Goal: Task Accomplishment & Management: Manage account settings

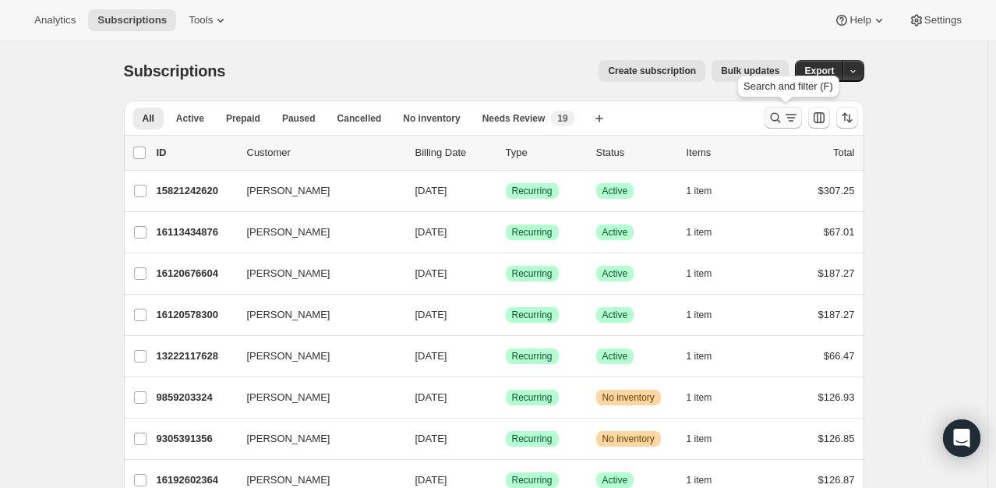
click at [780, 111] on icon "Search and filter results" at bounding box center [776, 118] width 16 height 16
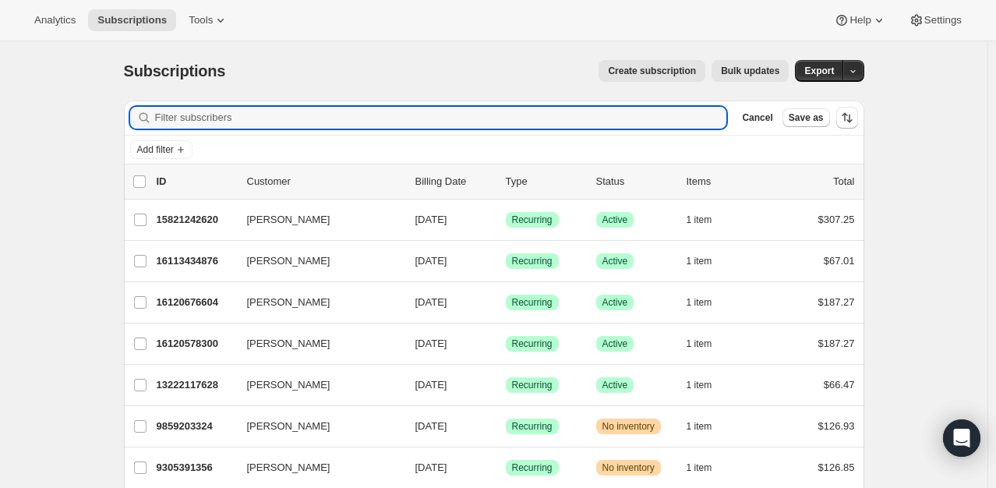
scroll to position [40, 0]
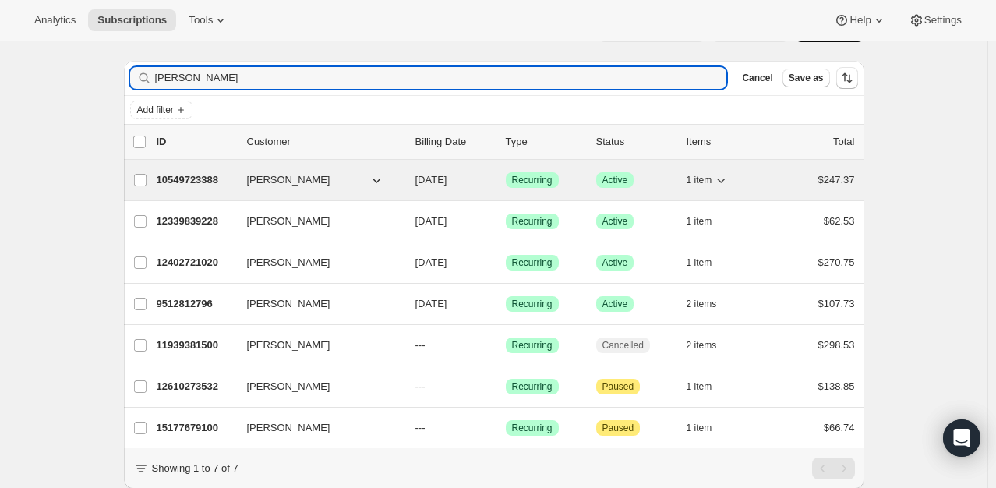
type input "[PERSON_NAME]"
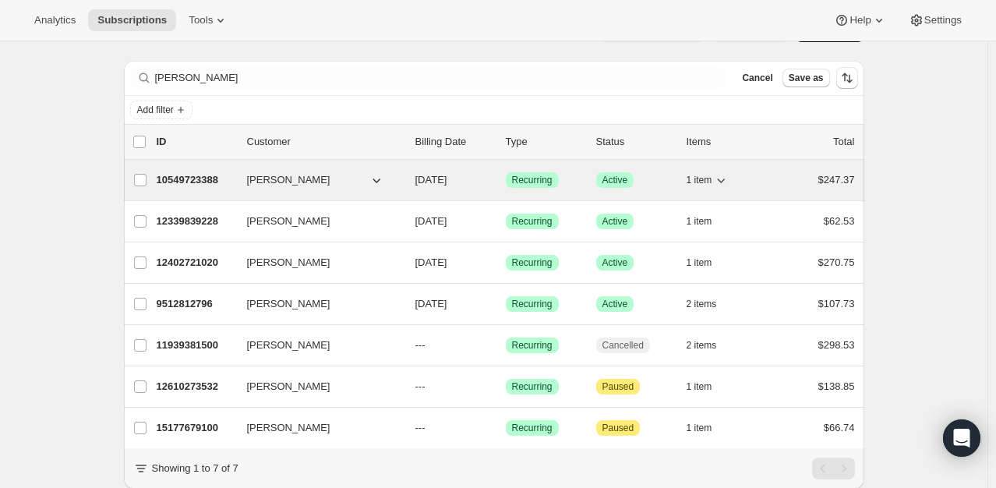
click at [193, 175] on p "10549723388" at bounding box center [196, 180] width 78 height 16
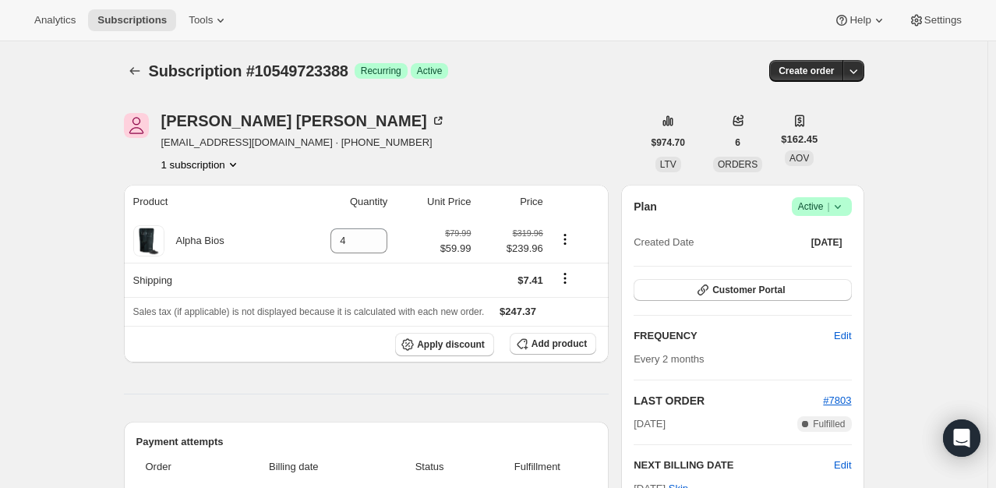
click at [829, 210] on span "|" at bounding box center [828, 206] width 2 height 12
click at [829, 242] on span "Pause subscription" at bounding box center [826, 237] width 86 height 12
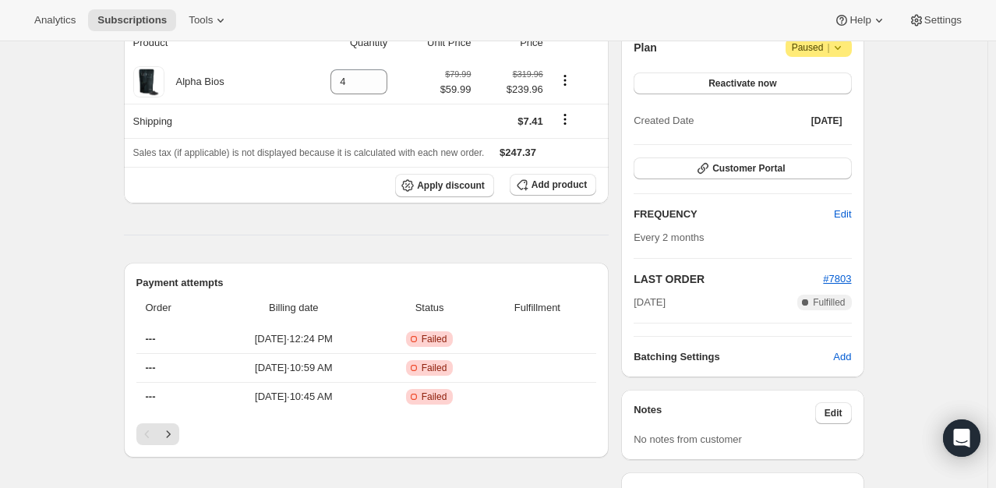
scroll to position [234, 0]
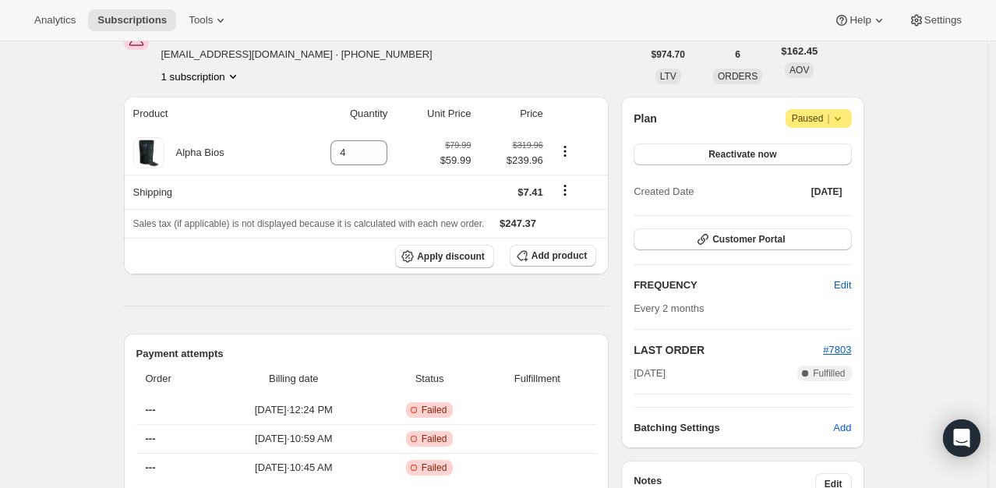
scroll to position [0, 0]
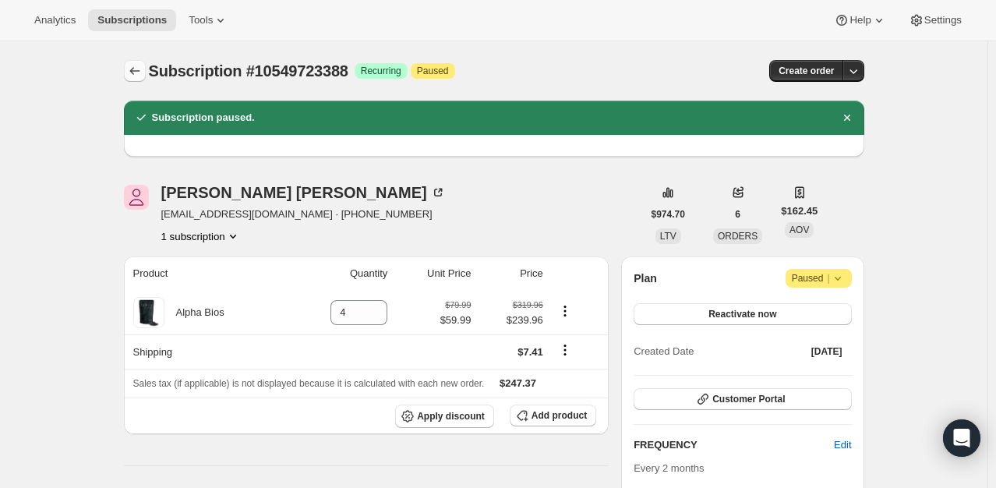
click at [140, 68] on icon "Subscriptions" at bounding box center [135, 71] width 16 height 16
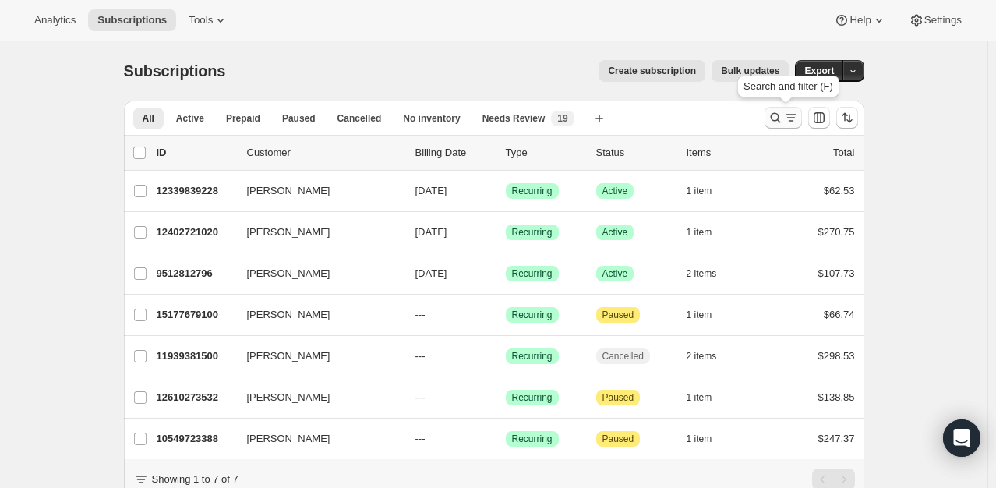
click at [772, 112] on icon "Search and filter results" at bounding box center [776, 118] width 16 height 16
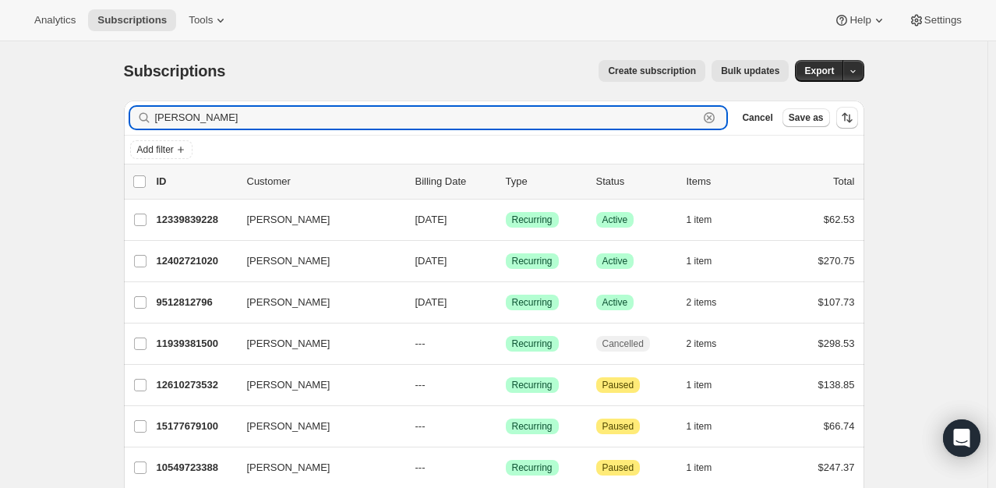
drag, startPoint x: 210, startPoint y: 115, endPoint x: 42, endPoint y: 120, distance: 168.4
click at [42, 120] on div "Subscriptions. This page is ready Subscriptions Create subscription Bulk update…" at bounding box center [494, 308] width 988 height 534
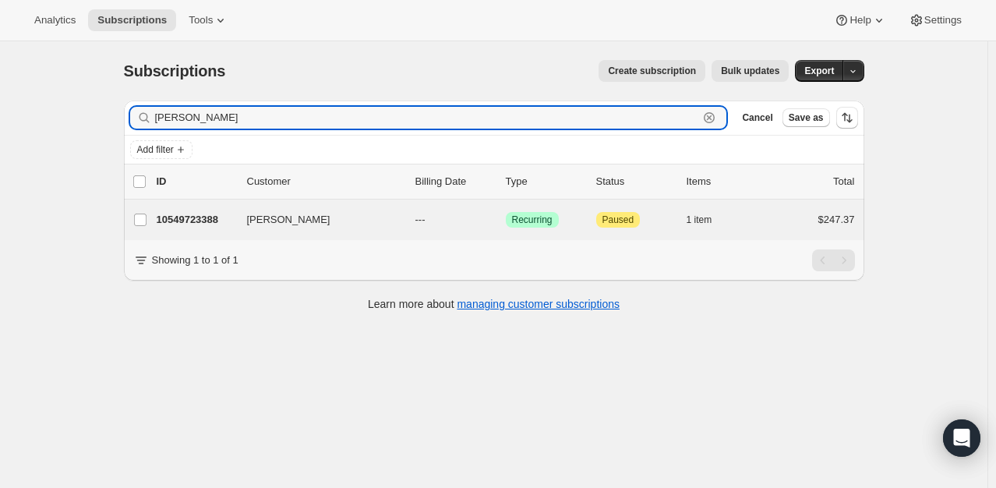
type input "[PERSON_NAME]"
click at [196, 236] on div "[PERSON_NAME] 10549723388 [PERSON_NAME] --- Success Recurring Attention Paused …" at bounding box center [494, 220] width 740 height 41
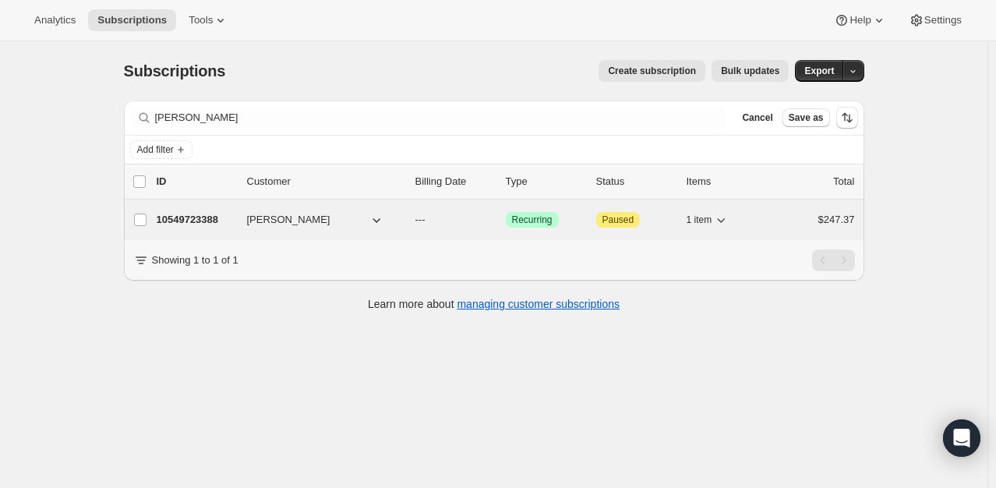
click at [168, 215] on p "10549723388" at bounding box center [196, 220] width 78 height 16
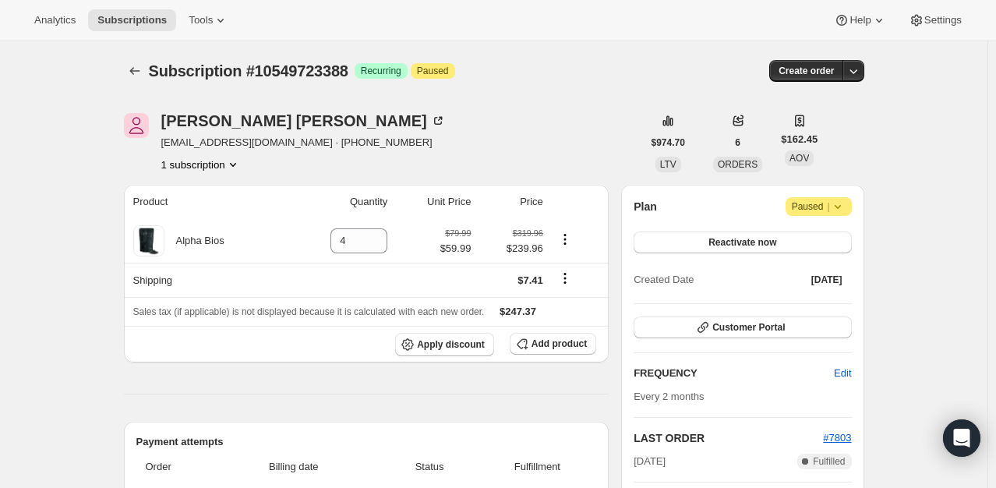
click at [835, 211] on icon at bounding box center [838, 207] width 16 height 16
click at [823, 244] on span "Cancel subscription" at bounding box center [824, 237] width 88 height 16
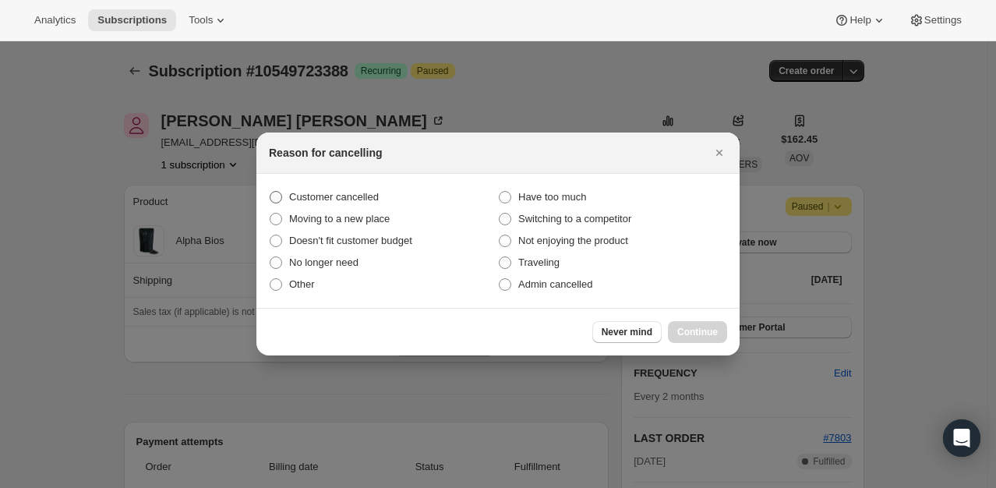
click at [306, 193] on span "Customer cancelled" at bounding box center [334, 197] width 90 height 12
click at [270, 192] on input "Customer cancelled" at bounding box center [270, 191] width 1 height 1
radio input "true"
click at [711, 332] on span "Continue" at bounding box center [697, 332] width 41 height 12
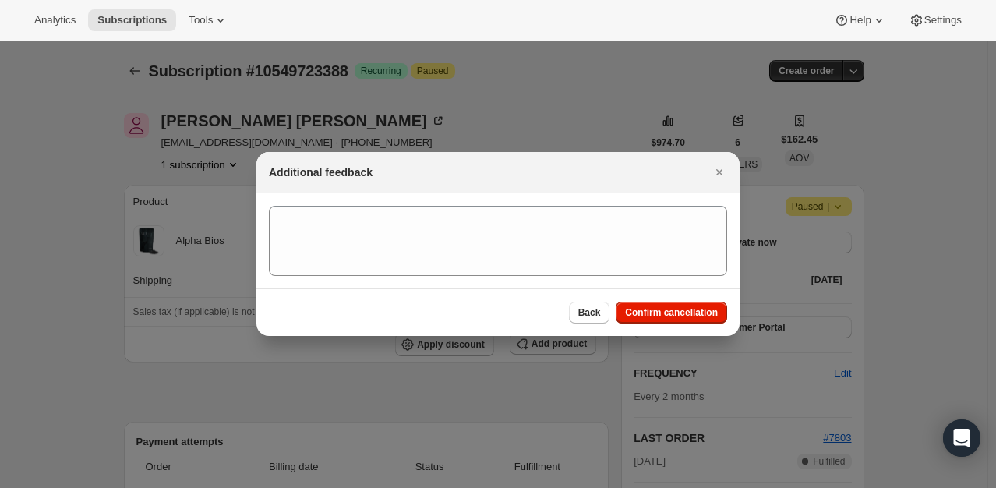
click at [703, 331] on div "Back Confirm cancellation" at bounding box center [497, 312] width 483 height 48
click at [702, 313] on span "Confirm cancellation" at bounding box center [671, 312] width 93 height 12
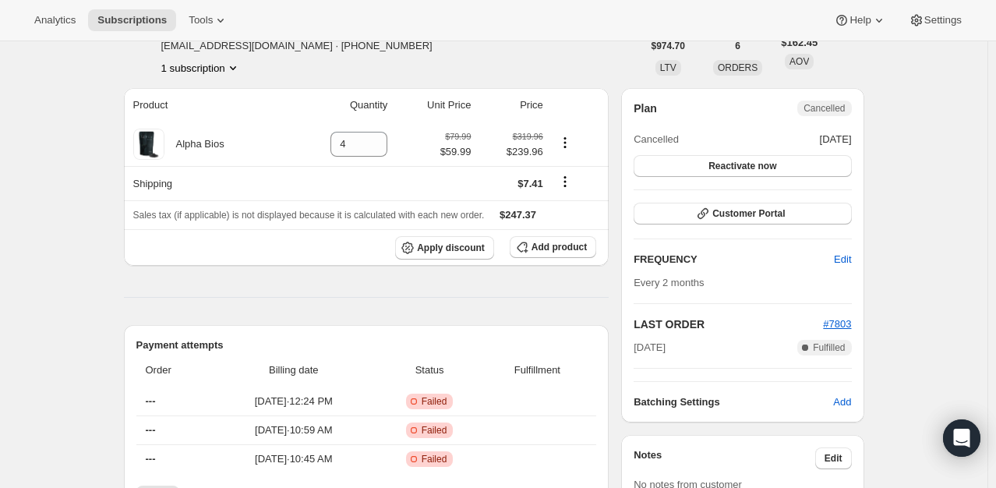
scroll to position [234, 0]
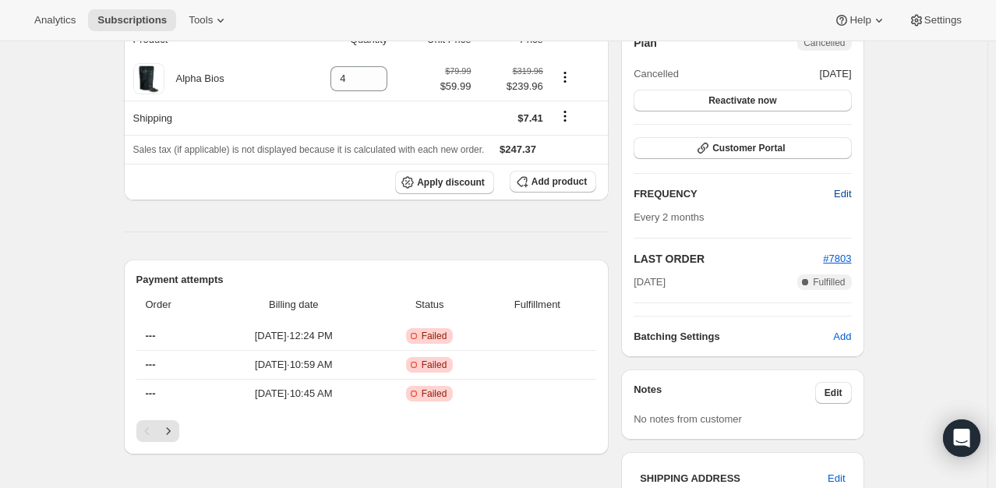
click at [845, 195] on span "Edit" at bounding box center [842, 194] width 17 height 16
select select "MONTH"
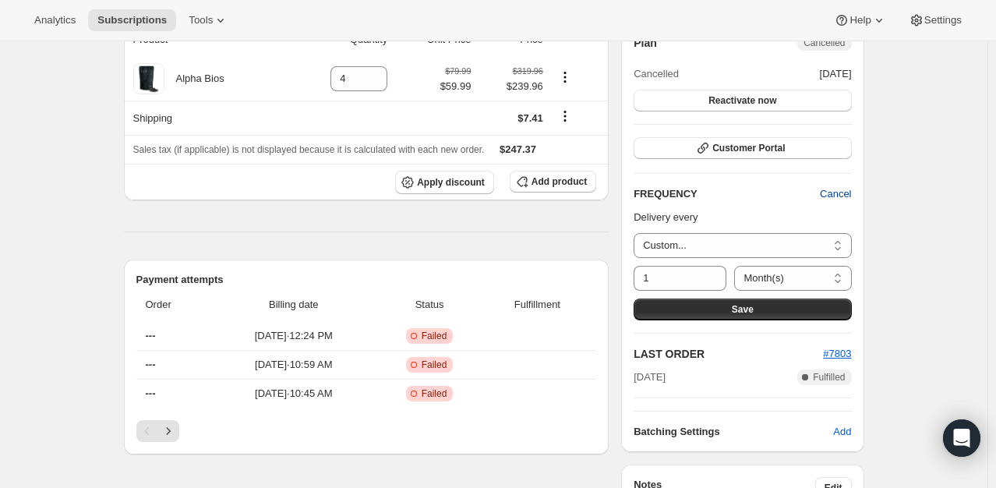
click at [848, 192] on span "Cancel" at bounding box center [835, 194] width 31 height 16
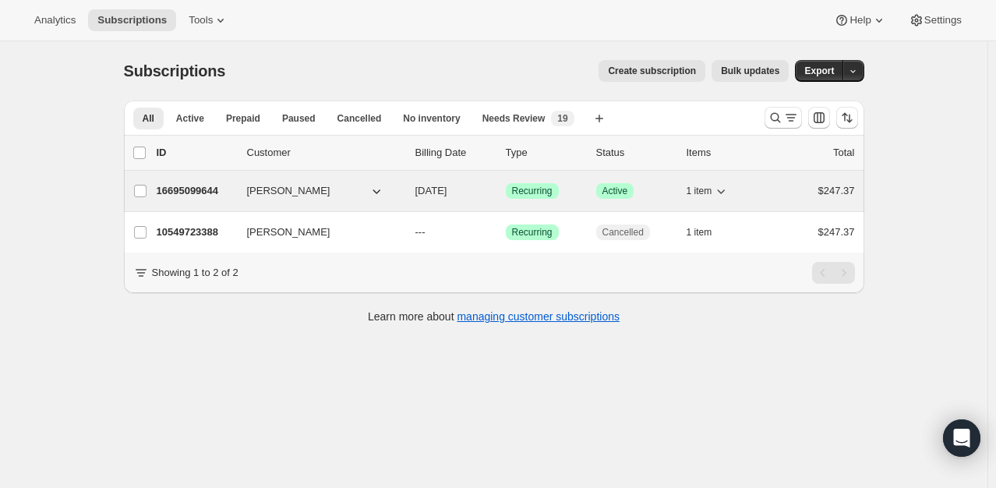
click at [209, 180] on div "16695099644 [PERSON_NAME] [DATE] Success Recurring Success Active 1 item $247.37" at bounding box center [506, 191] width 698 height 22
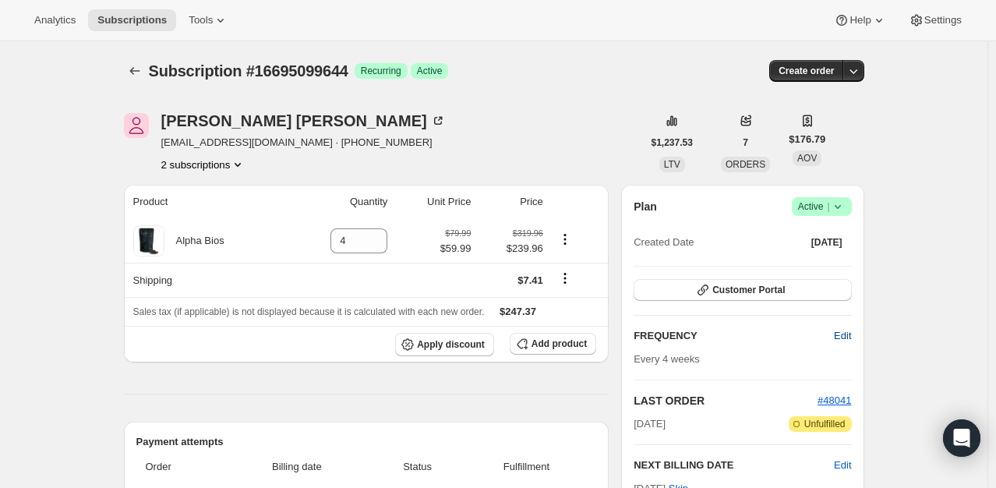
click at [840, 341] on span "Edit" at bounding box center [842, 336] width 17 height 16
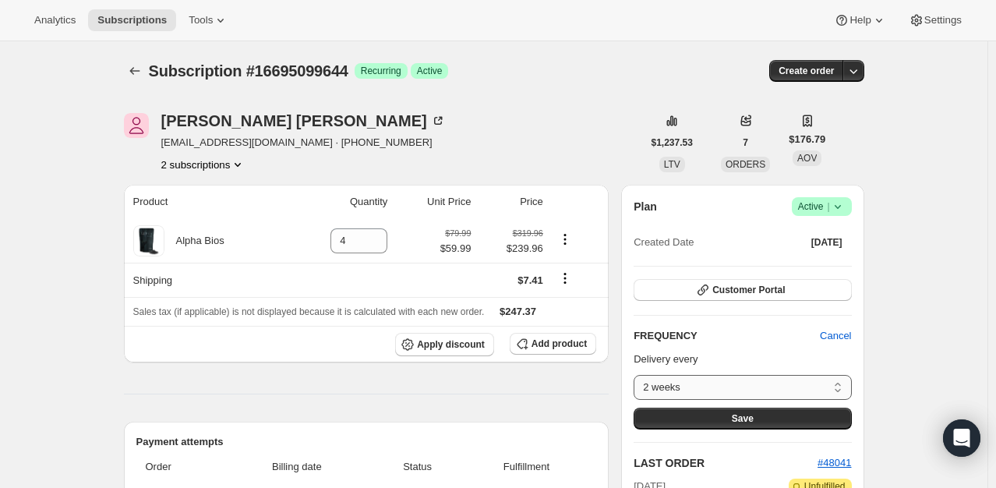
click at [795, 394] on select "2 weeks 4 weeks Custom..." at bounding box center [742, 387] width 217 height 25
select select "custom"
click at [638, 375] on select "2 weeks 4 weeks Custom..." at bounding box center [742, 387] width 217 height 25
select select "MONTH"
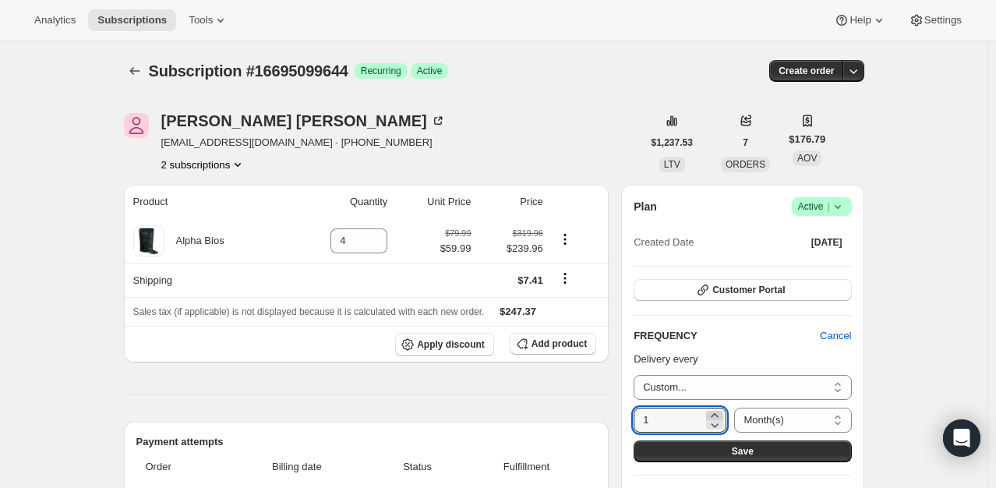
click at [714, 412] on icon at bounding box center [715, 416] width 16 height 16
type input "2"
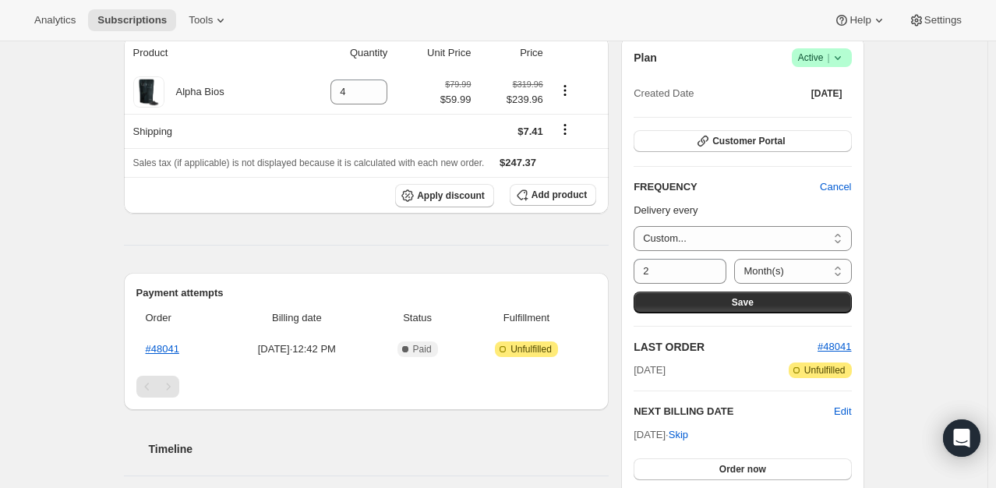
scroll to position [156, 0]
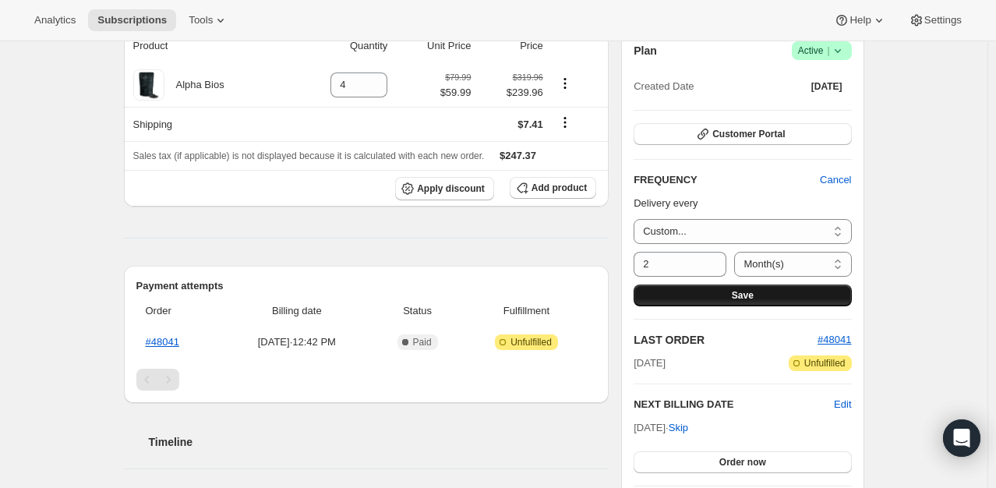
click at [748, 292] on span "Save" at bounding box center [743, 295] width 22 height 12
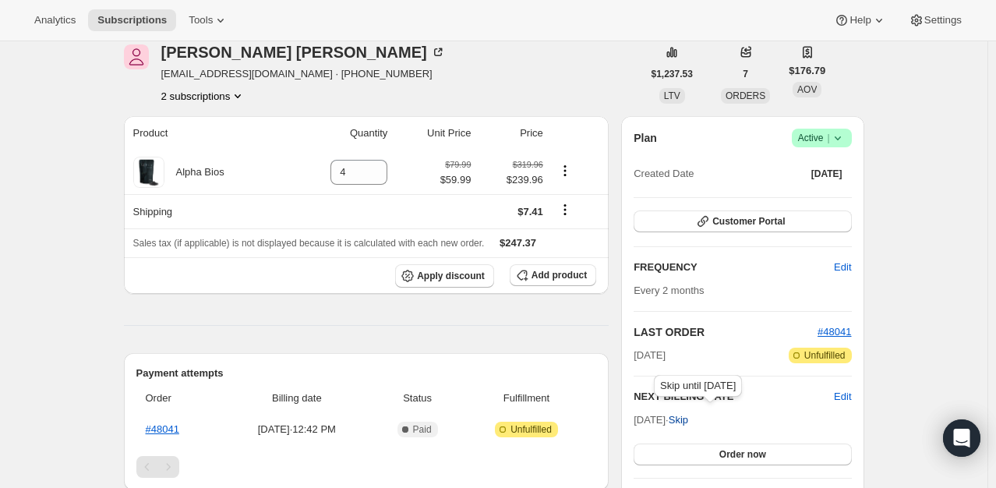
click at [688, 418] on span "Skip" at bounding box center [678, 420] width 19 height 16
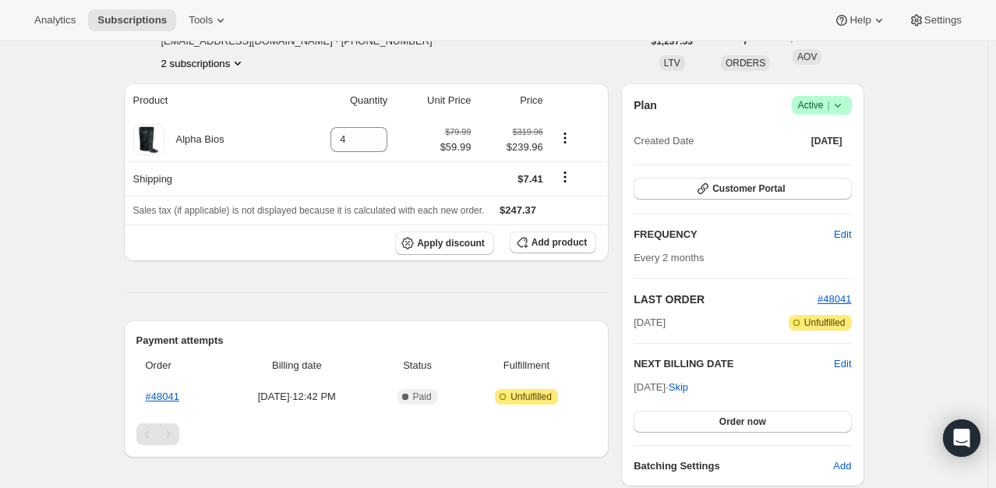
scroll to position [312, 0]
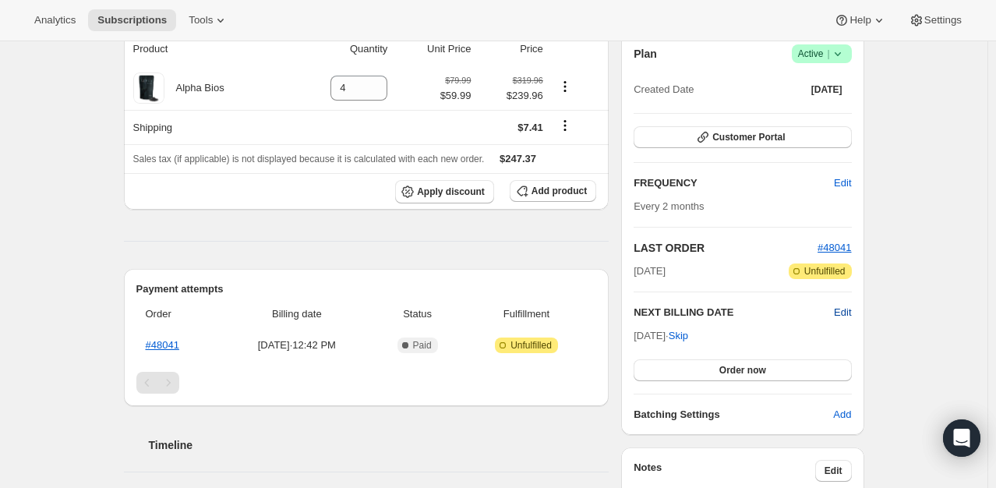
click at [843, 309] on span "Edit" at bounding box center [842, 313] width 17 height 16
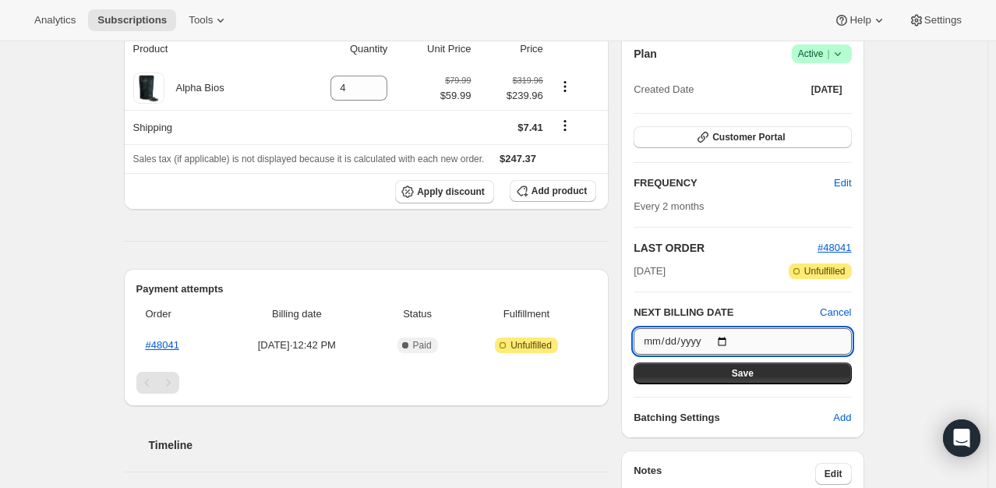
click at [723, 340] on input "[DATE]" at bounding box center [742, 341] width 217 height 27
type input "[DATE]"
click at [739, 377] on span "Save" at bounding box center [743, 373] width 22 height 12
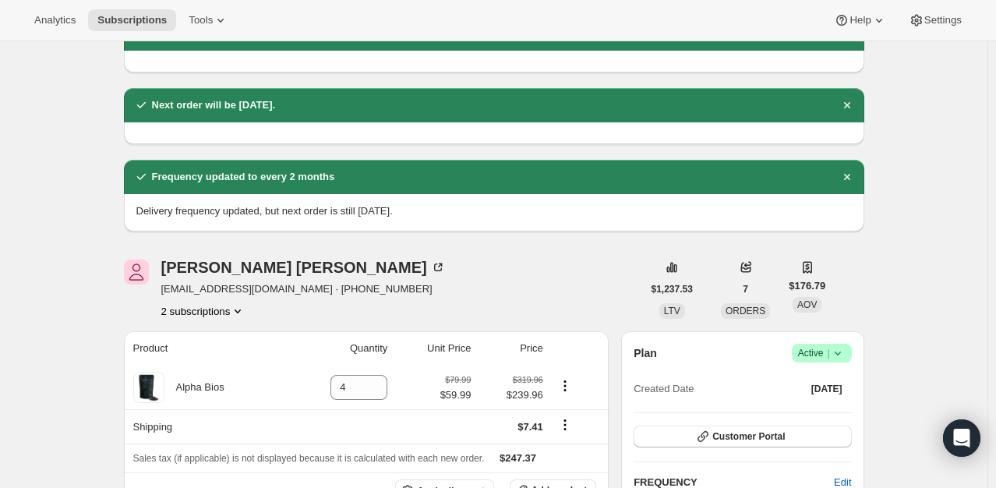
scroll to position [0, 0]
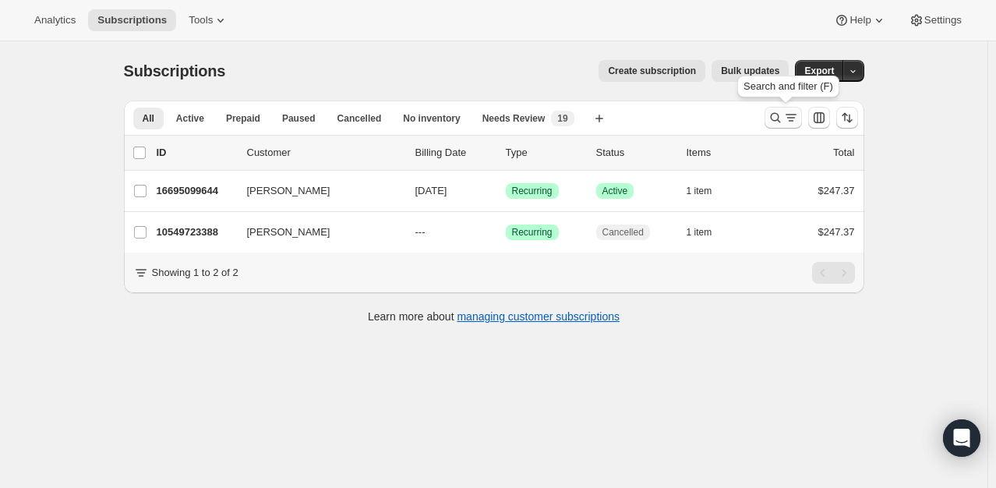
click at [775, 120] on icon "Search and filter results" at bounding box center [776, 118] width 16 height 16
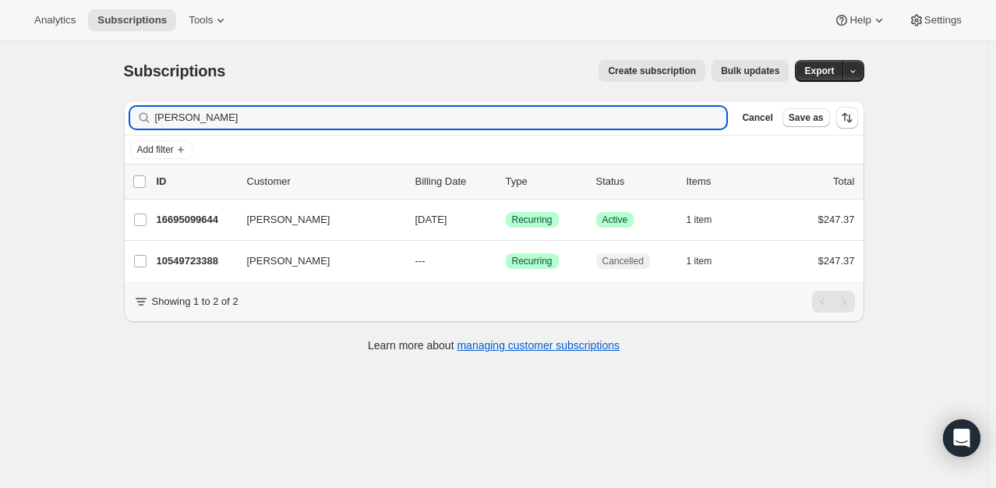
drag, startPoint x: 231, startPoint y: 120, endPoint x: 143, endPoint y: 117, distance: 88.1
click at [143, 117] on div "[PERSON_NAME] Clear" at bounding box center [428, 118] width 597 height 22
type input "\"
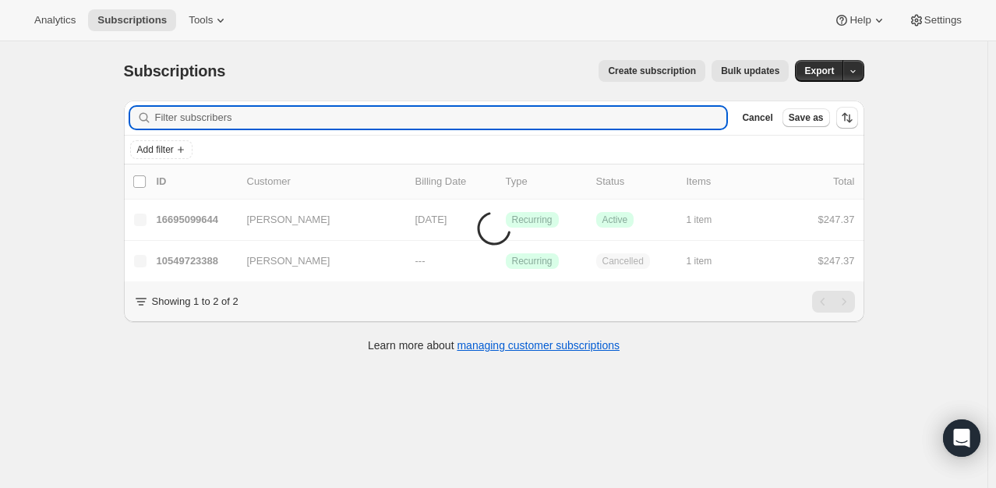
type input "\"
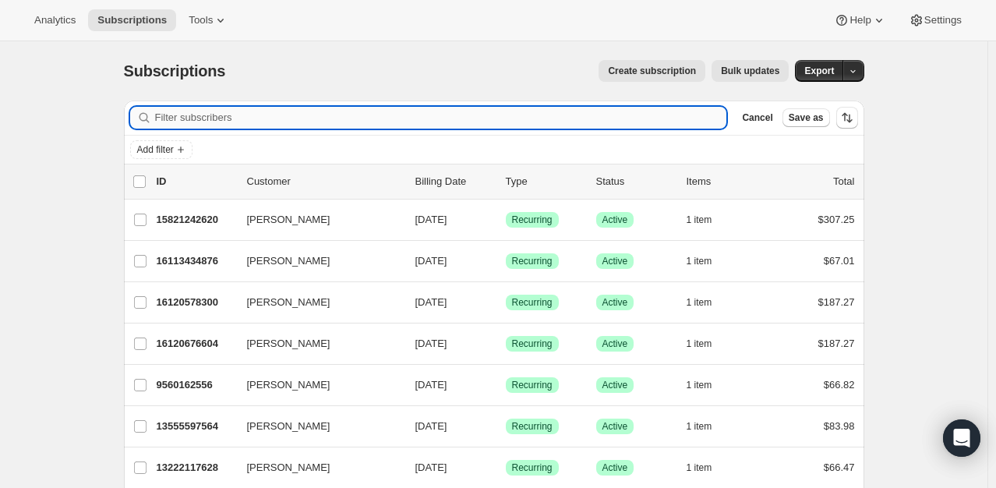
click at [262, 112] on input "Filter subscribers" at bounding box center [441, 118] width 572 height 22
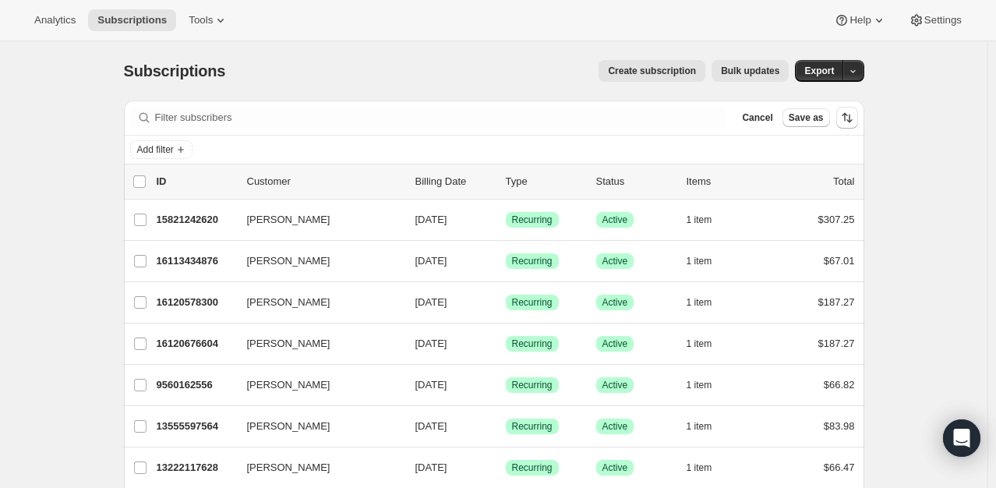
click at [272, 129] on div "Filter subscribers Cancel Save as" at bounding box center [494, 118] width 740 height 34
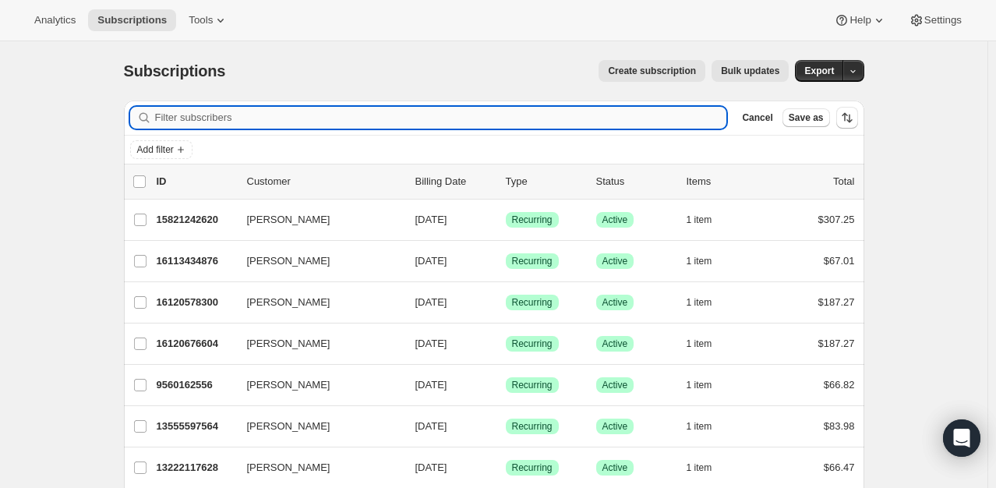
click at [285, 121] on input "Filter subscribers" at bounding box center [441, 118] width 572 height 22
type input "y"
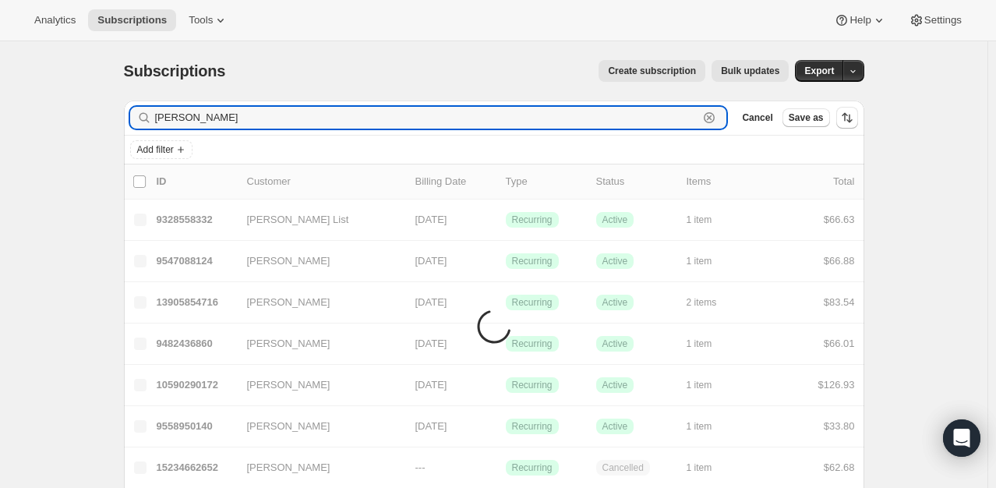
type input "[PERSON_NAME]"
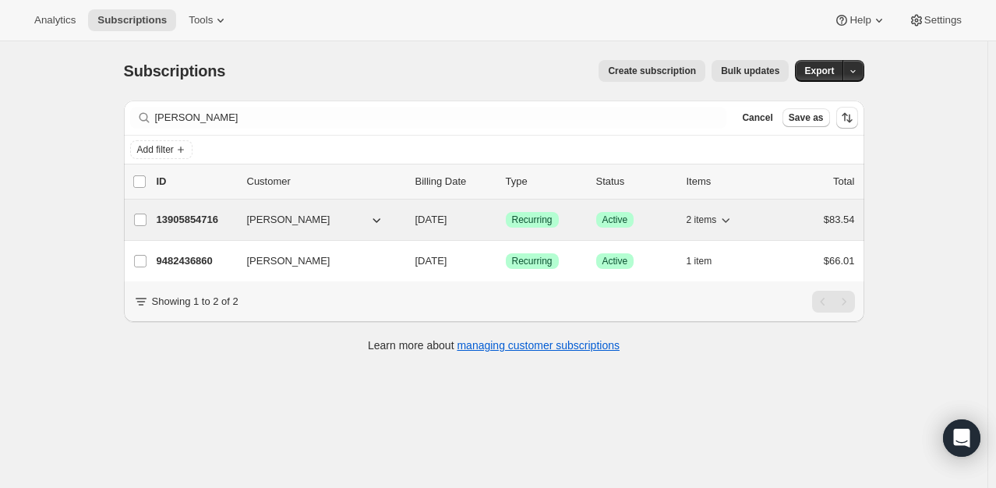
click at [189, 222] on p "13905854716" at bounding box center [196, 220] width 78 height 16
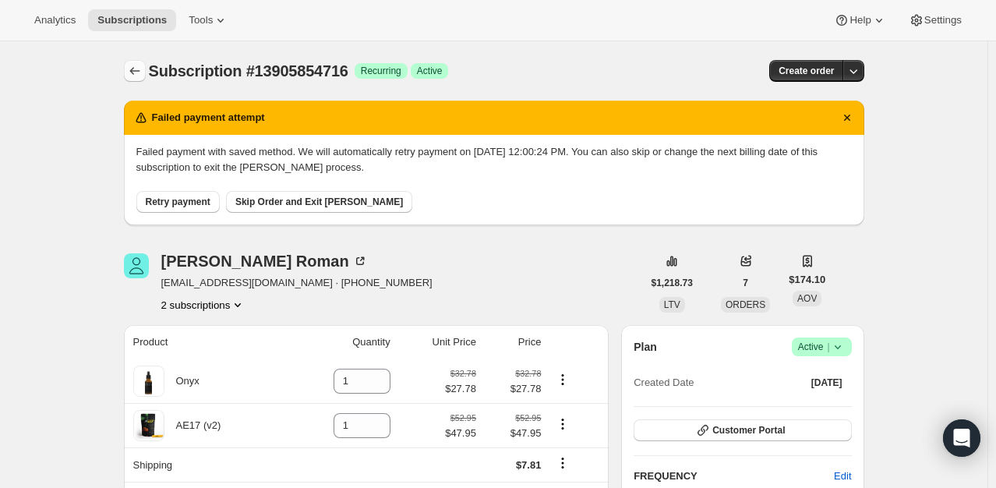
click at [146, 67] on button "Subscriptions" at bounding box center [135, 71] width 22 height 22
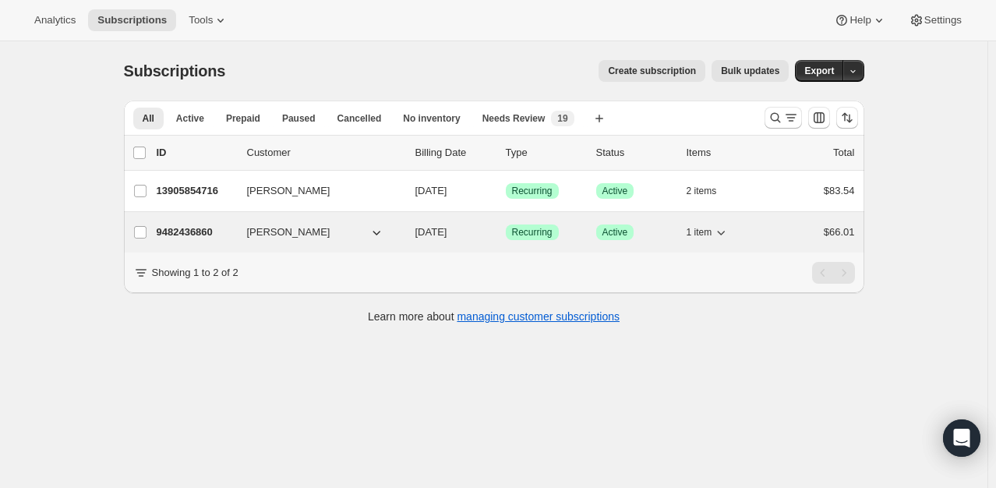
click at [207, 228] on p "9482436860" at bounding box center [196, 232] width 78 height 16
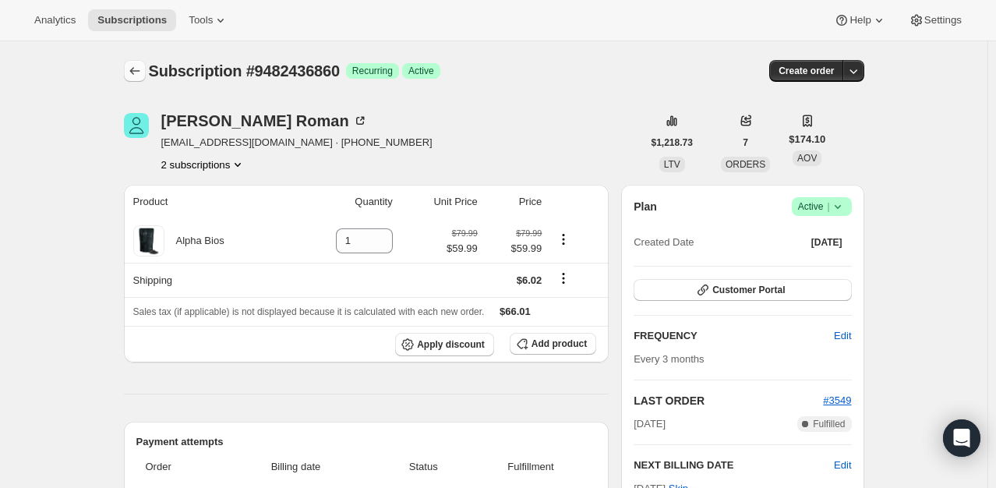
click at [138, 71] on icon "Subscriptions" at bounding box center [135, 71] width 16 height 16
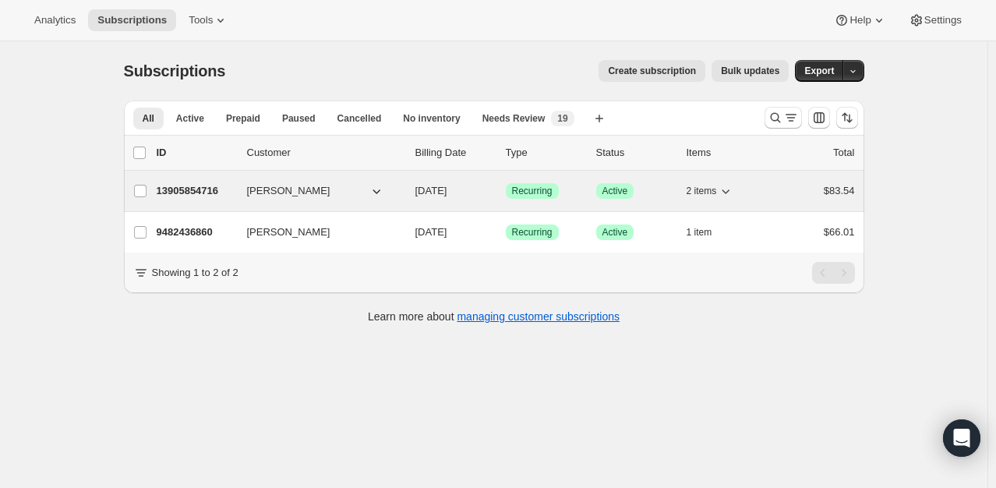
click at [213, 196] on p "13905854716" at bounding box center [196, 191] width 78 height 16
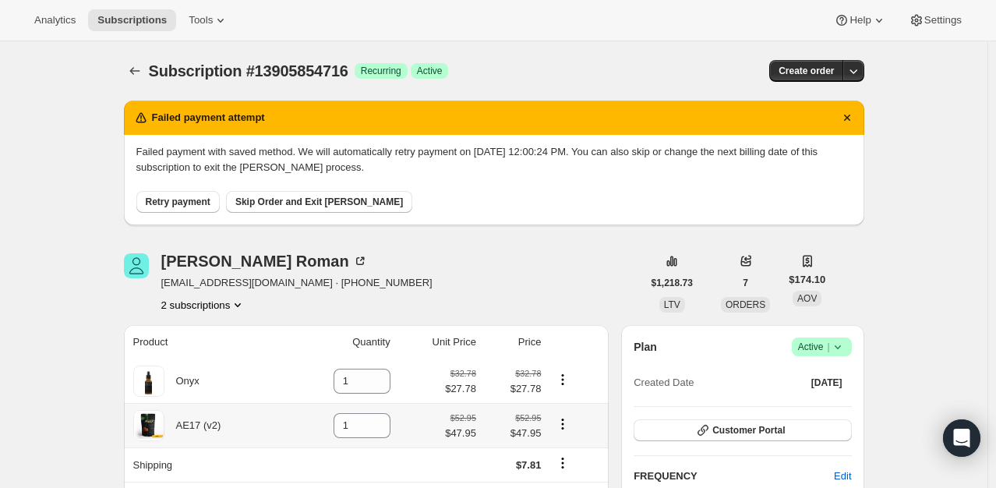
click at [852, 342] on span "Success Active |" at bounding box center [822, 347] width 60 height 19
click at [836, 402] on span "Cancel subscription" at bounding box center [827, 404] width 88 height 12
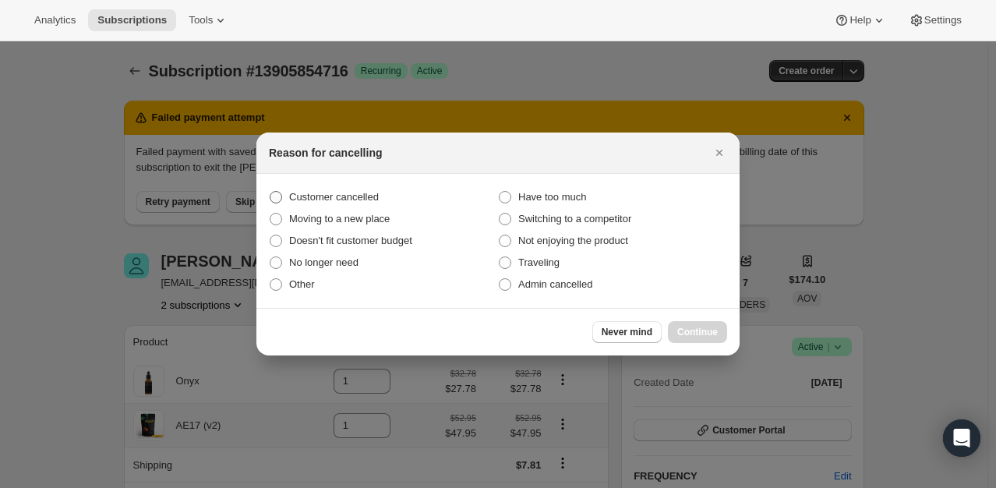
click at [354, 196] on span "Customer cancelled" at bounding box center [334, 197] width 90 height 12
click at [270, 192] on input "Customer cancelled" at bounding box center [270, 191] width 1 height 1
radio input "true"
click at [709, 331] on span "Continue" at bounding box center [697, 332] width 41 height 12
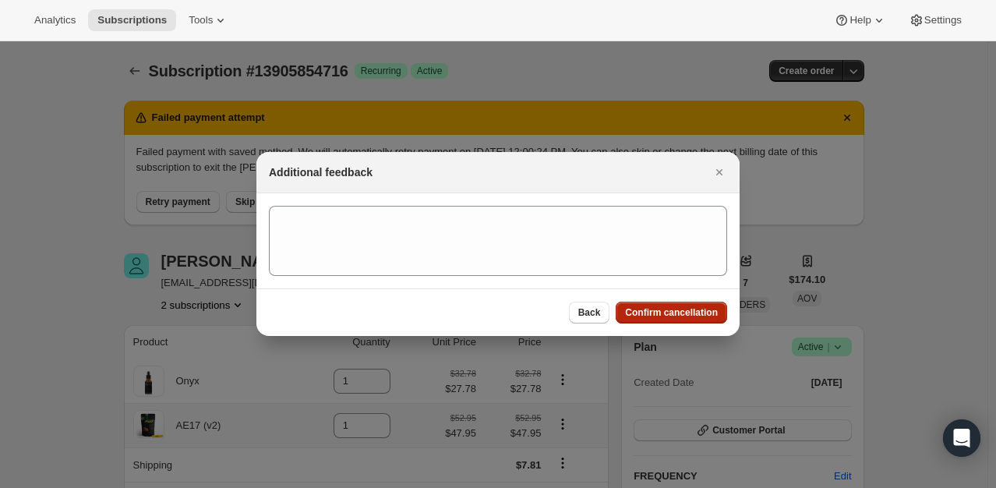
click at [696, 302] on button "Confirm cancellation" at bounding box center [671, 313] width 111 height 22
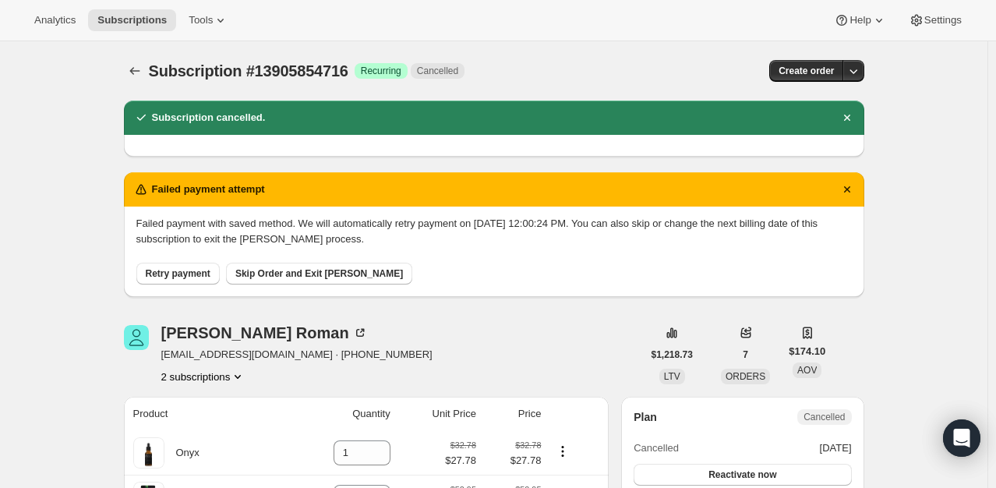
click at [133, 75] on icon "Subscriptions" at bounding box center [135, 71] width 16 height 16
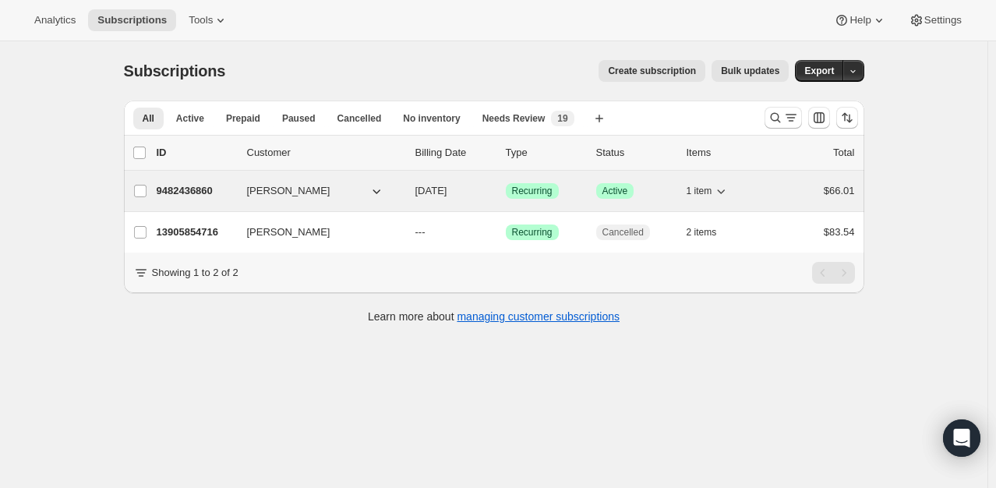
click at [217, 190] on p "9482436860" at bounding box center [196, 191] width 78 height 16
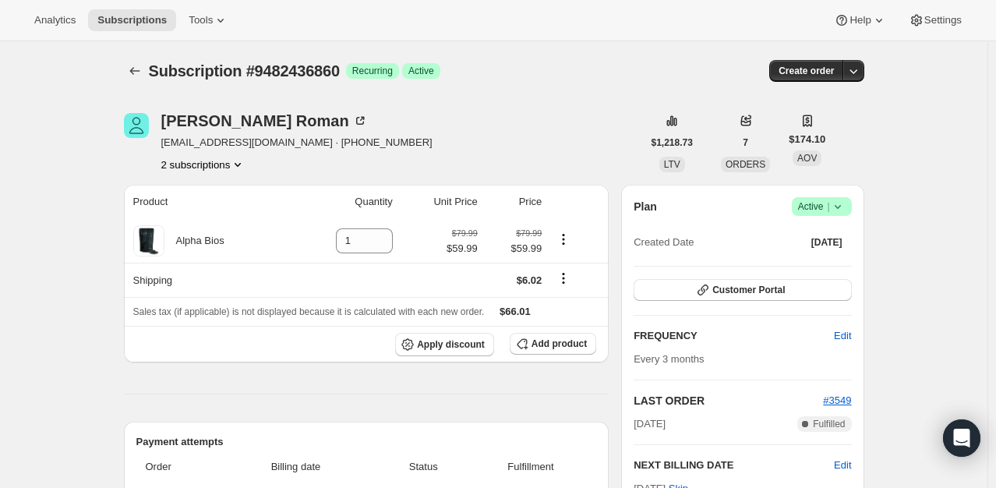
click at [834, 204] on icon at bounding box center [838, 207] width 16 height 16
click at [845, 273] on button "Cancel subscription" at bounding box center [826, 263] width 97 height 25
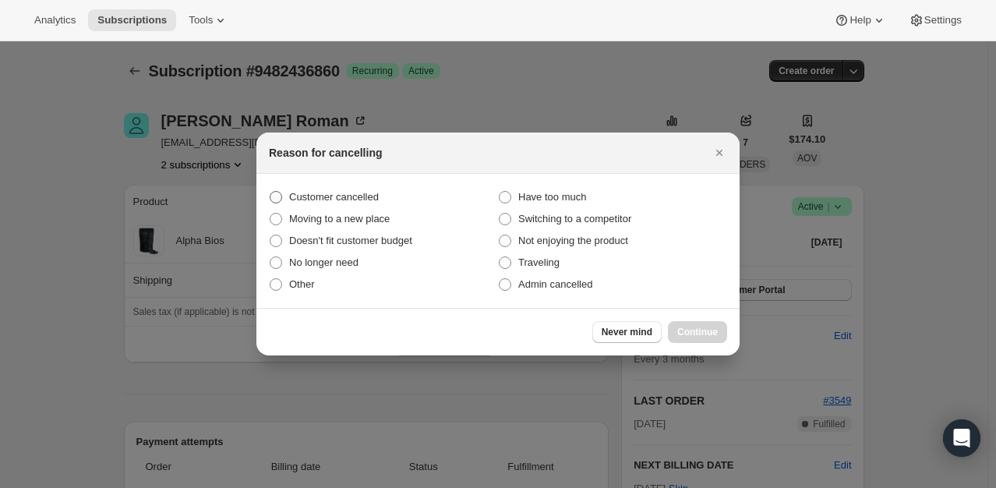
click at [336, 200] on span "Customer cancelled" at bounding box center [334, 197] width 90 height 12
click at [270, 192] on input "Customer cancelled" at bounding box center [270, 191] width 1 height 1
radio input "true"
click at [711, 325] on button "Continue" at bounding box center [697, 332] width 59 height 22
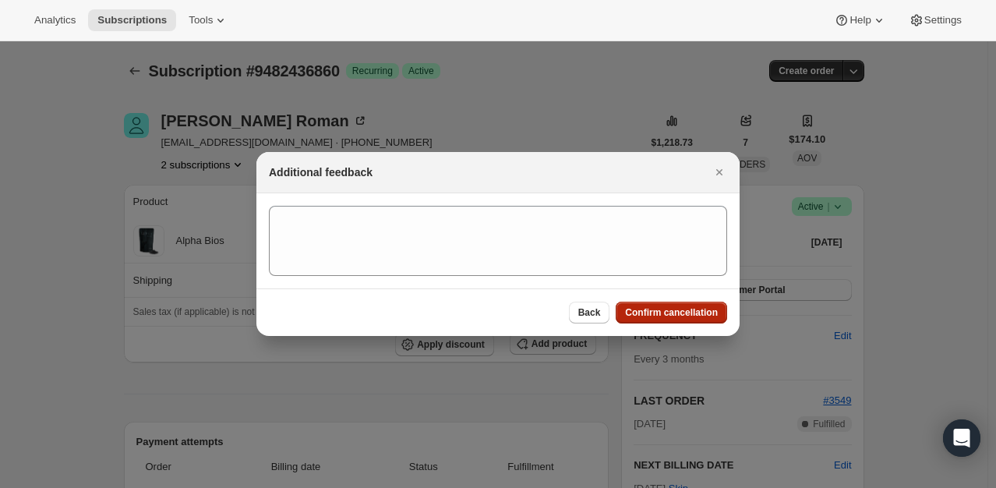
click at [702, 316] on span "Confirm cancellation" at bounding box center [671, 312] width 93 height 12
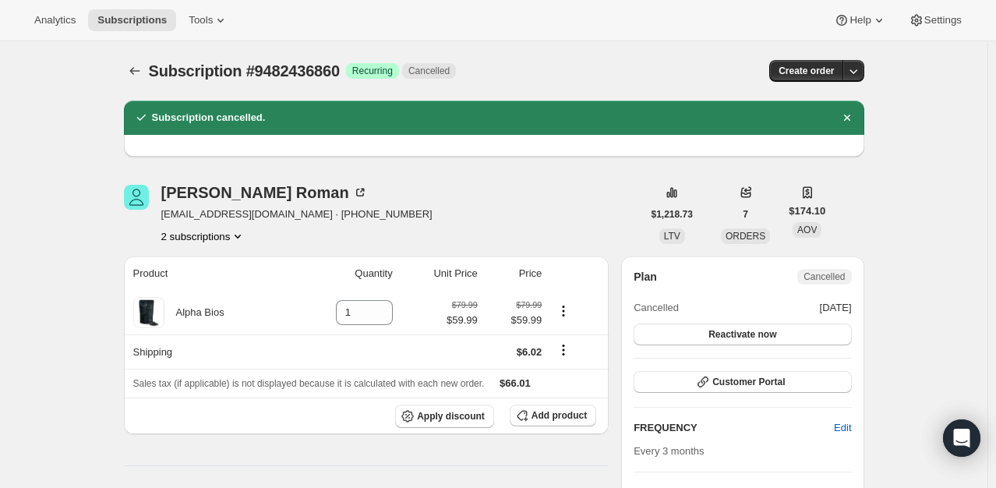
click at [136, 70] on icon "Subscriptions" at bounding box center [135, 71] width 16 height 16
